Goal: Check status: Check status

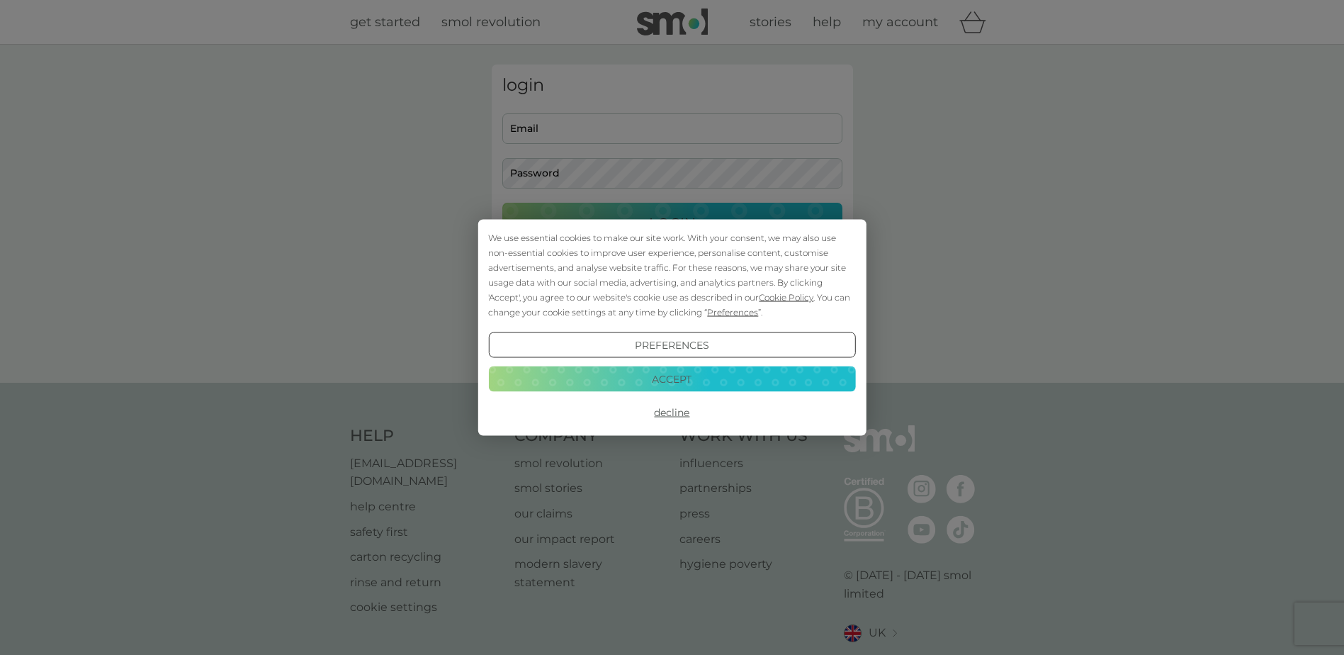
type input "[EMAIL_ADDRESS][DOMAIN_NAME]"
click at [674, 412] on button "Decline" at bounding box center [671, 413] width 367 height 26
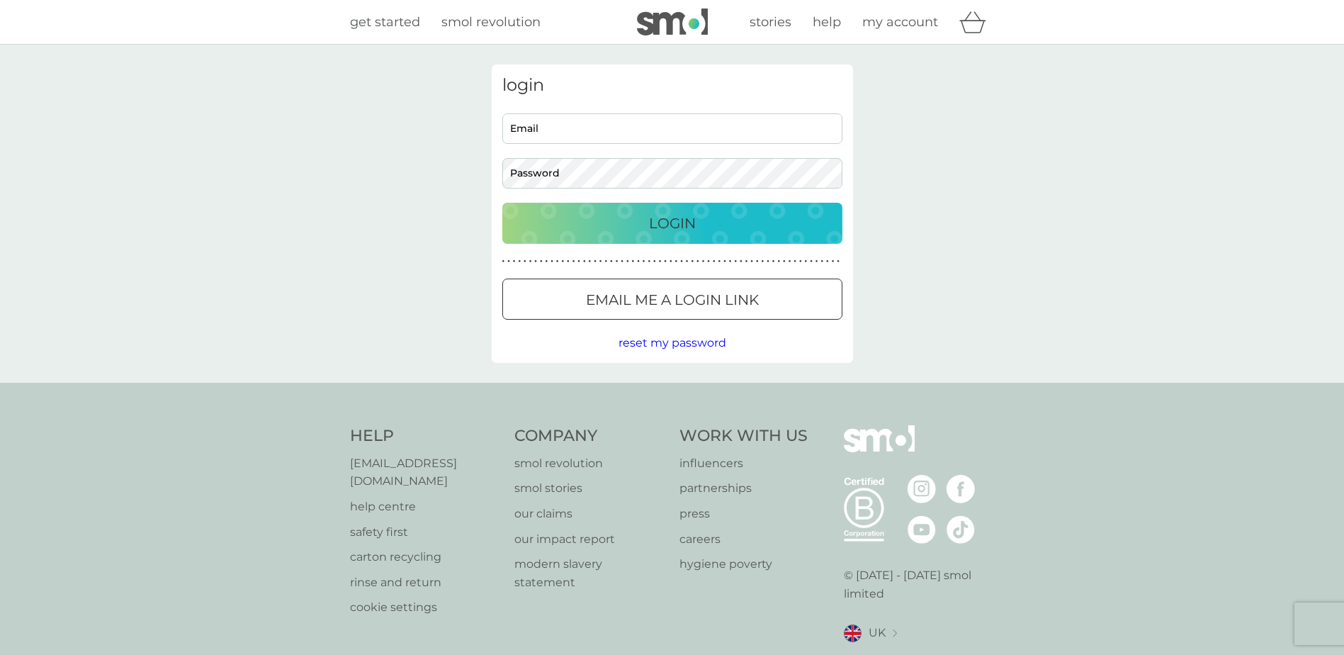
type input "[EMAIL_ADDRESS][DOMAIN_NAME]"
click at [698, 221] on div "Login" at bounding box center [673, 223] width 312 height 23
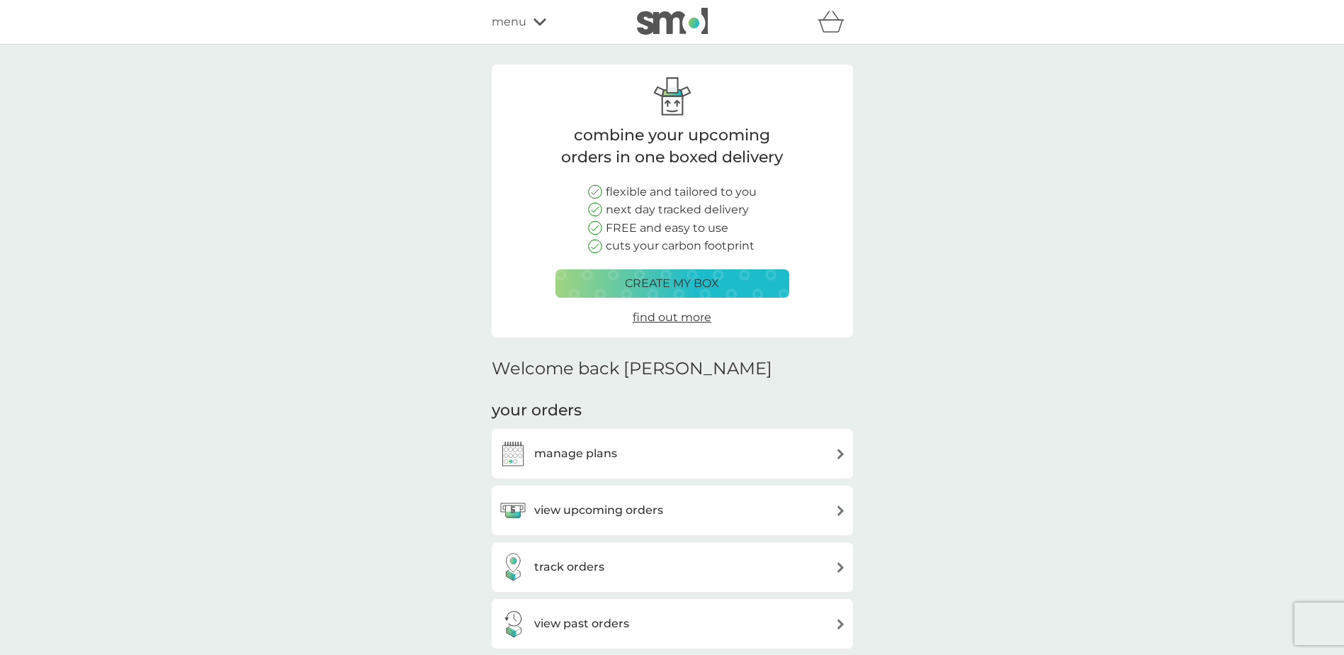
click at [659, 510] on h3 "view upcoming orders" at bounding box center [598, 510] width 129 height 18
